Goal: Download file/media

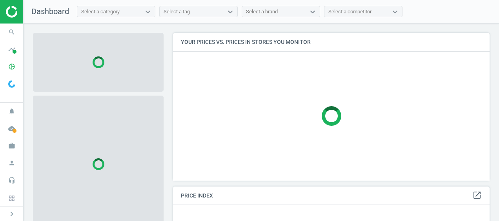
scroll to position [159, 323]
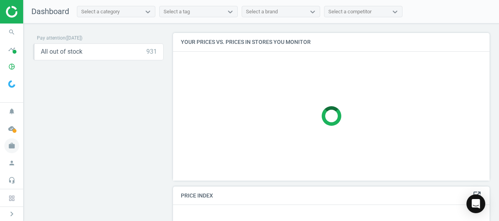
click at [9, 143] on icon "work" at bounding box center [11, 146] width 15 height 15
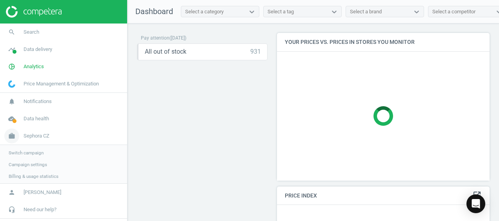
scroll to position [159, 219]
click at [23, 152] on span "Switch campaign" at bounding box center [26, 153] width 35 height 6
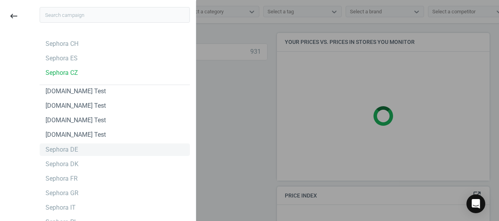
click at [67, 147] on div "Sephora DE" at bounding box center [62, 150] width 33 height 9
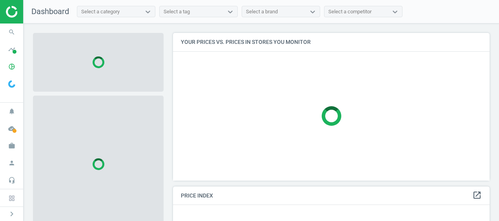
scroll to position [159, 323]
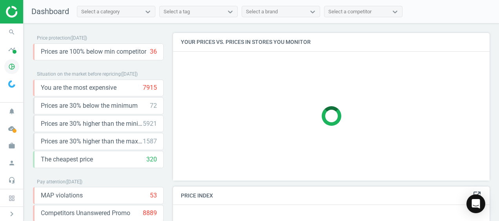
click at [12, 68] on icon "pie_chart_outlined" at bounding box center [11, 66] width 15 height 15
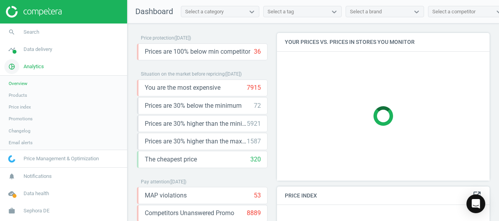
scroll to position [4, 4]
click at [16, 96] on span "Products" at bounding box center [18, 95] width 18 height 6
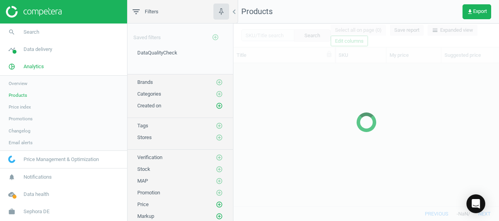
scroll to position [131, 259]
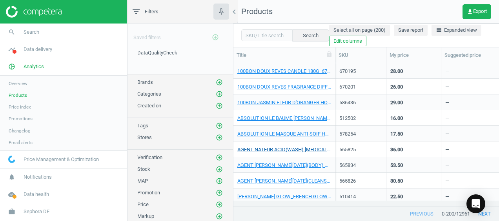
drag, startPoint x: 234, startPoint y: 29, endPoint x: 276, endPoint y: 148, distance: 126.3
click at [276, 148] on div "Search Select all on page (200) Save report horizontal_split Expanded view Edit…" at bounding box center [367, 123] width 266 height 198
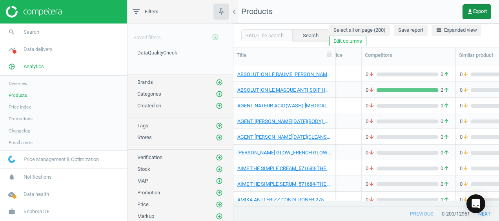
scroll to position [0, 142]
click at [470, 9] on icon "get_app" at bounding box center [470, 12] width 6 height 6
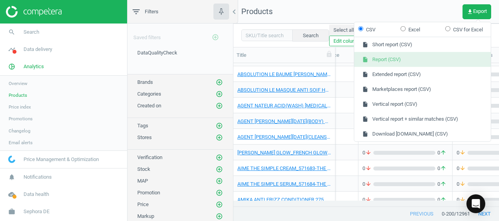
click at [398, 59] on button "insert_drive_file Report (CSV)" at bounding box center [422, 59] width 137 height 15
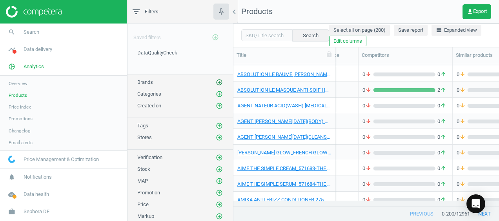
click at [216, 84] on icon "add_circle_outline" at bounding box center [219, 82] width 7 height 7
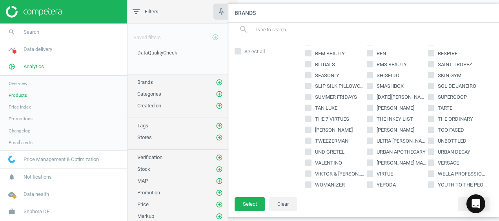
scroll to position [563, 0]
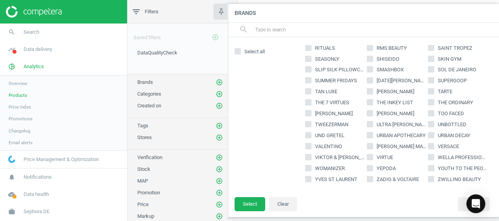
click at [188, 28] on div "Saved filters add_circle_outline" at bounding box center [181, 35] width 106 height 22
click at [13, 95] on span "Products" at bounding box center [18, 95] width 18 height 6
click at [144, 85] on span "Brands" at bounding box center [145, 82] width 16 height 6
click at [146, 80] on span "Brands" at bounding box center [145, 82] width 16 height 6
click at [216, 83] on icon "add_circle_outline" at bounding box center [219, 82] width 7 height 7
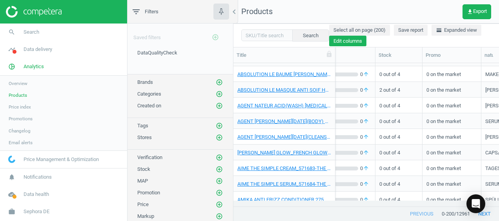
scroll to position [0, 301]
click at [349, 44] on button "Edit columns" at bounding box center [347, 41] width 37 height 11
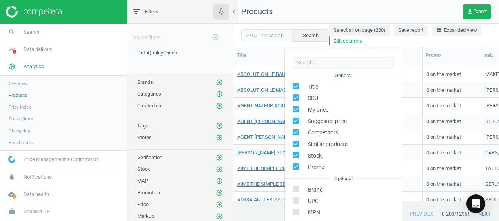
click at [298, 189] on icon at bounding box center [296, 189] width 6 height 6
click at [298, 189] on input "checkbox" at bounding box center [296, 189] width 5 height 5
checkbox input "true"
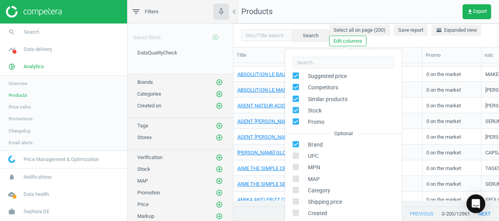
scroll to position [0, 0]
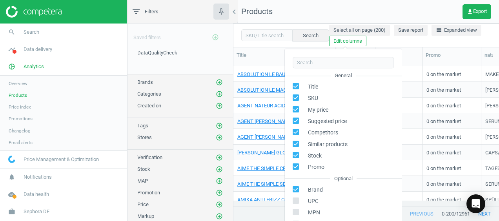
click at [433, 44] on div "Select all on page (200) Save report horizontal_split Expanded view Edit columns" at bounding box center [410, 36] width 162 height 22
